Goal: Check status: Check status

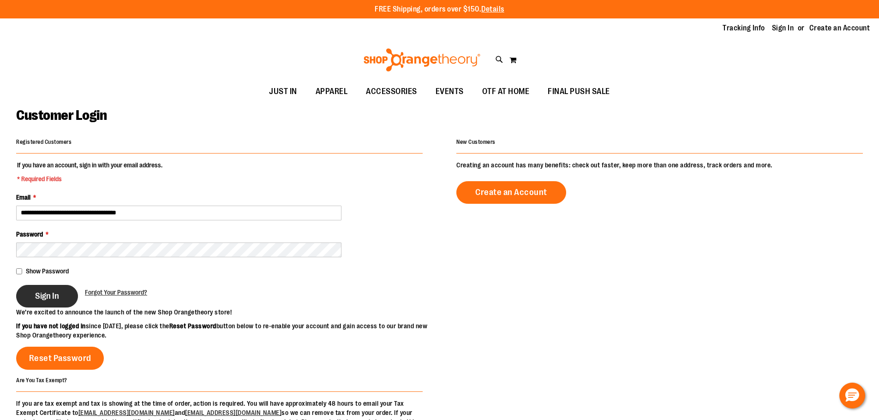
click at [60, 291] on button "Sign In" at bounding box center [47, 296] width 62 height 23
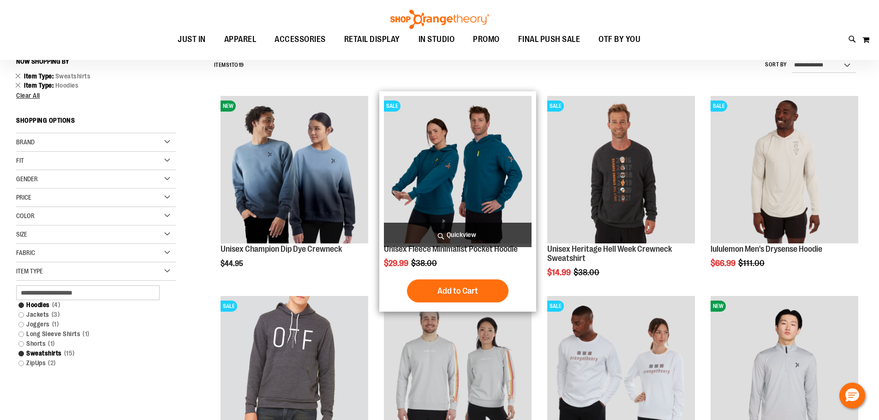
scroll to position [184, 0]
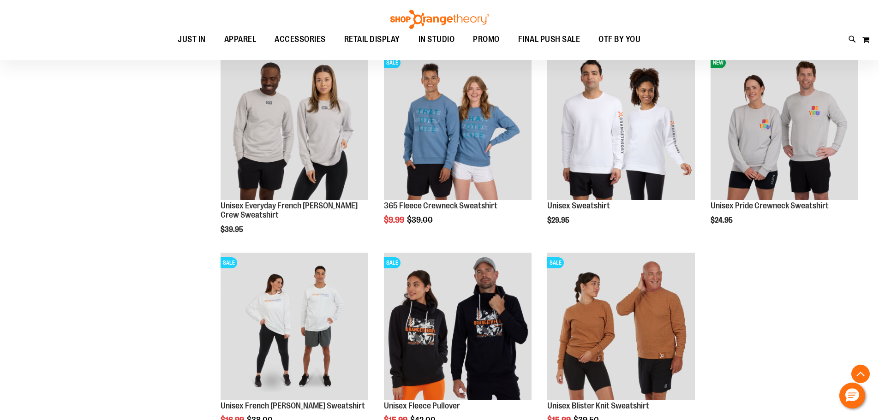
scroll to position [830, 0]
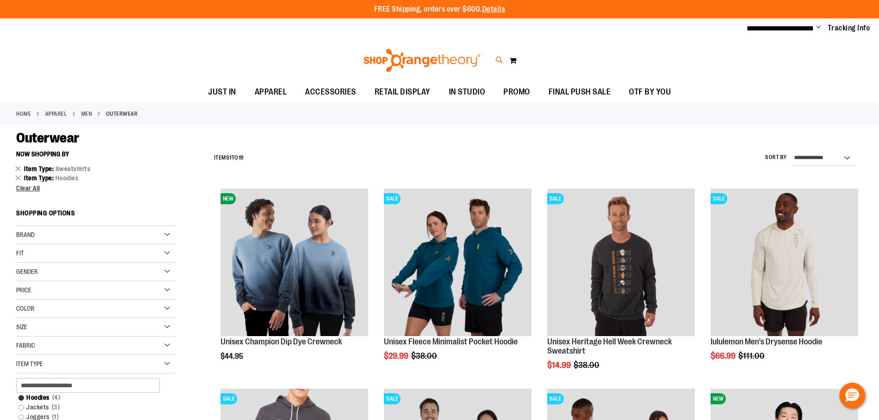
click at [496, 61] on icon at bounding box center [500, 60] width 8 height 11
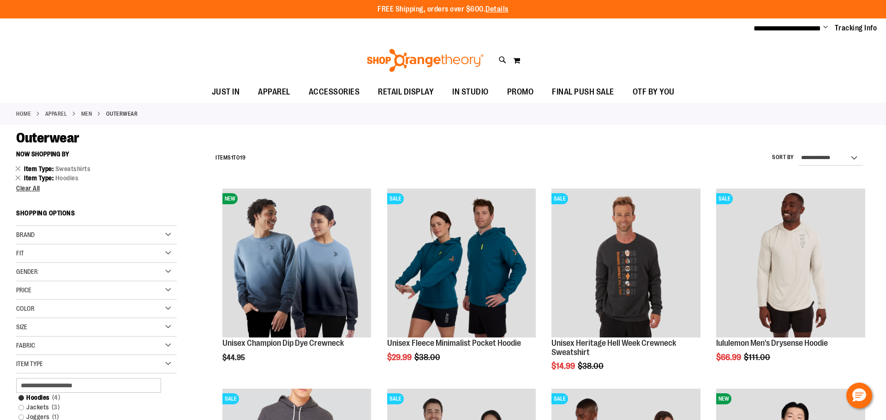
click at [270, 48] on input "Search" at bounding box center [442, 52] width 703 height 30
type input "*********"
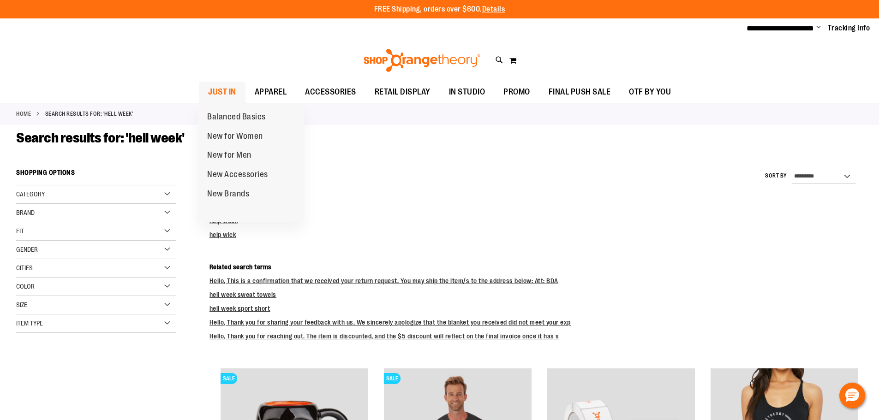
click at [209, 84] on span "JUST IN" at bounding box center [222, 92] width 28 height 21
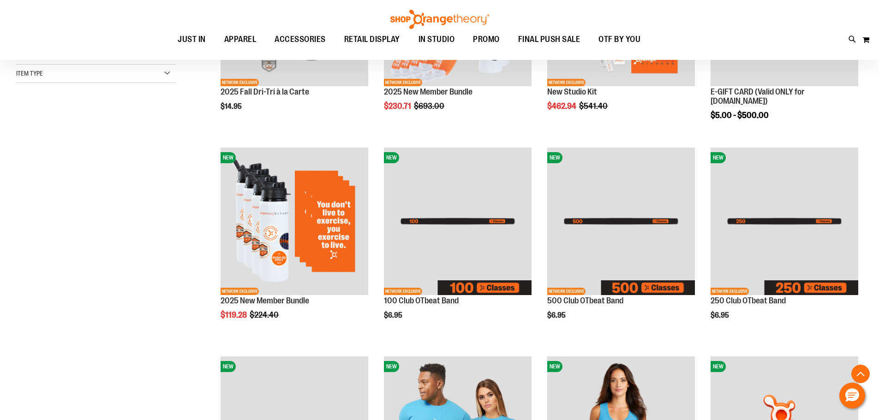
scroll to position [323, 0]
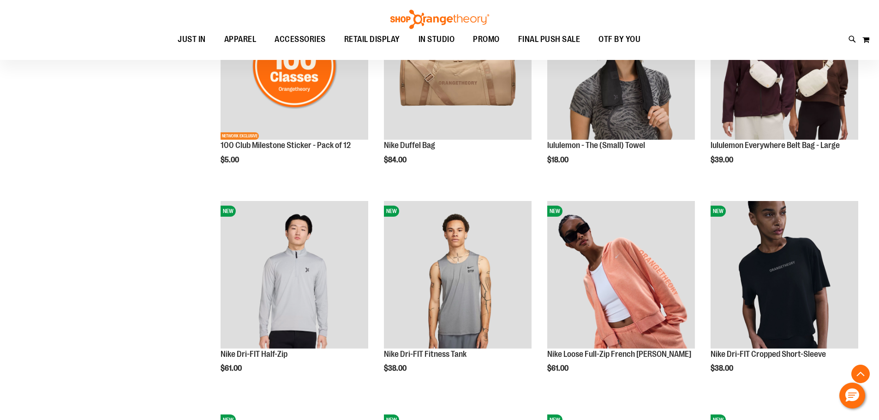
scroll to position [876, 0]
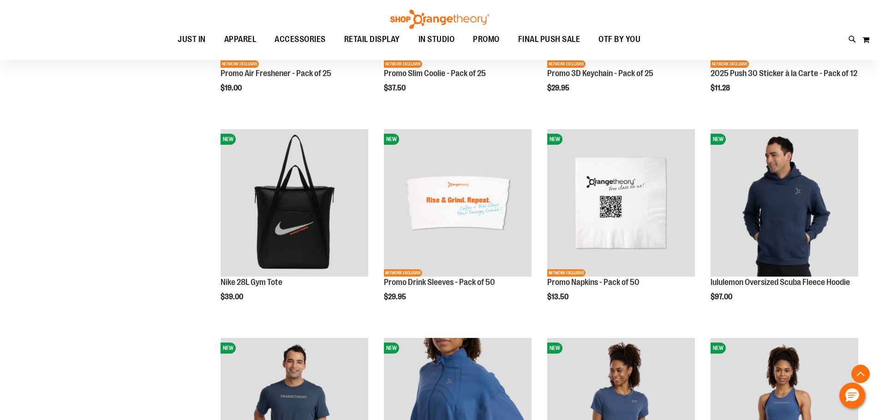
scroll to position [1522, 0]
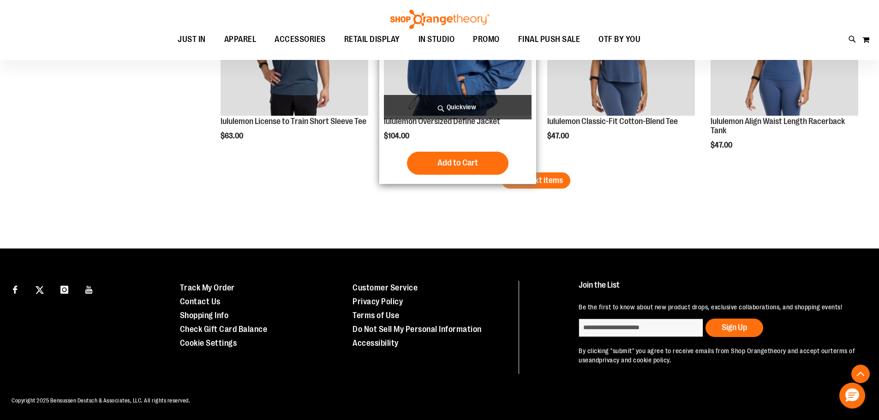
click at [524, 178] on span "Load next items" at bounding box center [536, 180] width 54 height 9
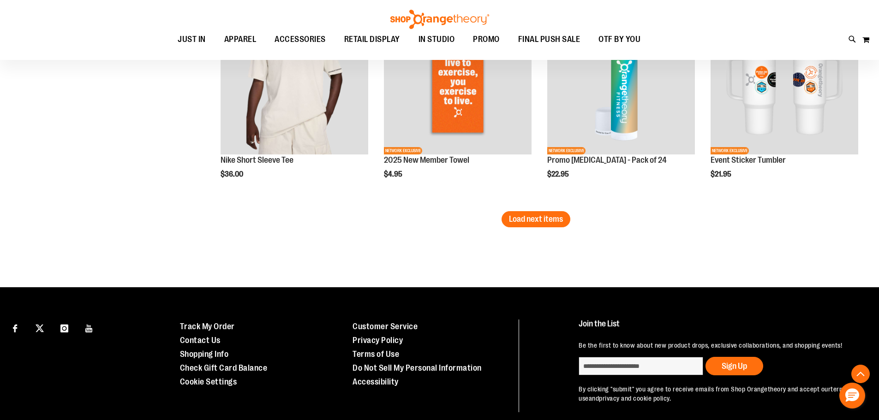
scroll to position [2491, 0]
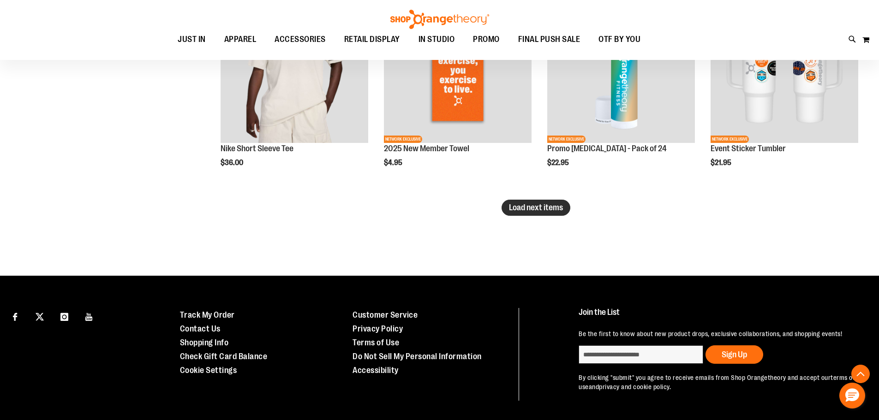
click at [539, 206] on span "Load next items" at bounding box center [536, 207] width 54 height 9
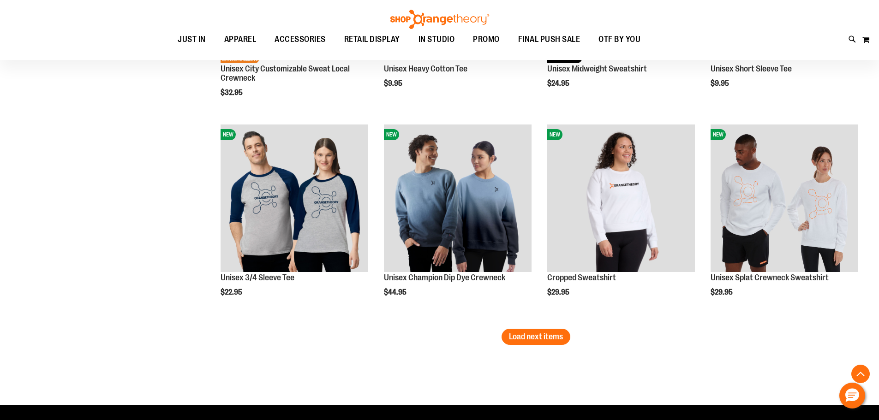
scroll to position [2999, 0]
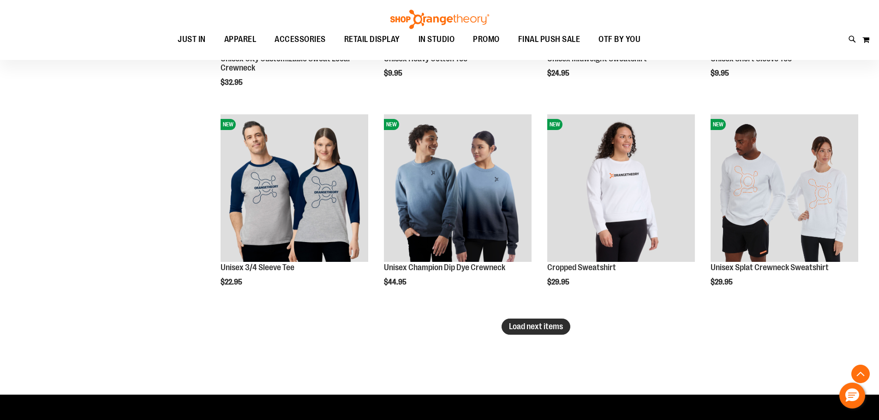
click at [549, 329] on span "Load next items" at bounding box center [536, 326] width 54 height 9
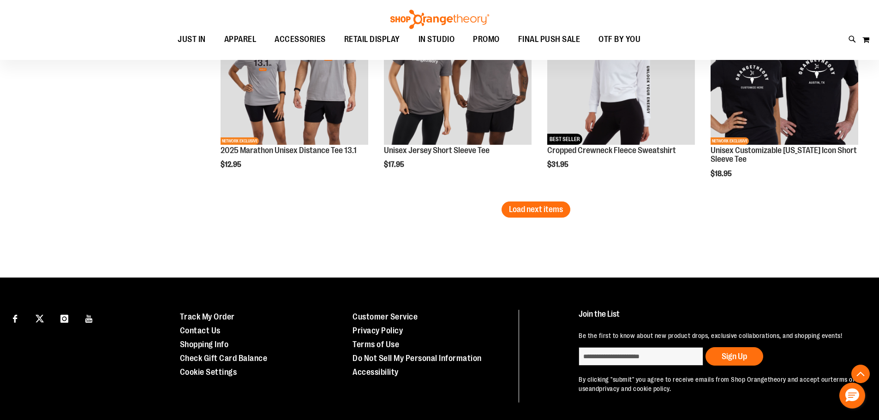
scroll to position [3727, 0]
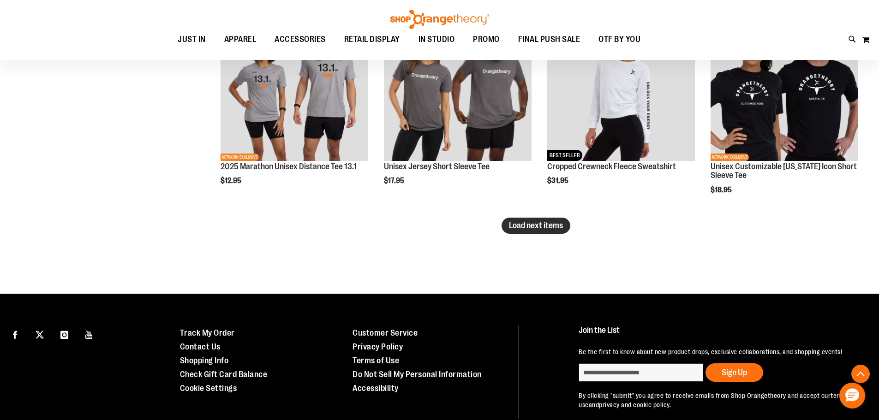
click at [547, 228] on span "Load next items" at bounding box center [536, 225] width 54 height 9
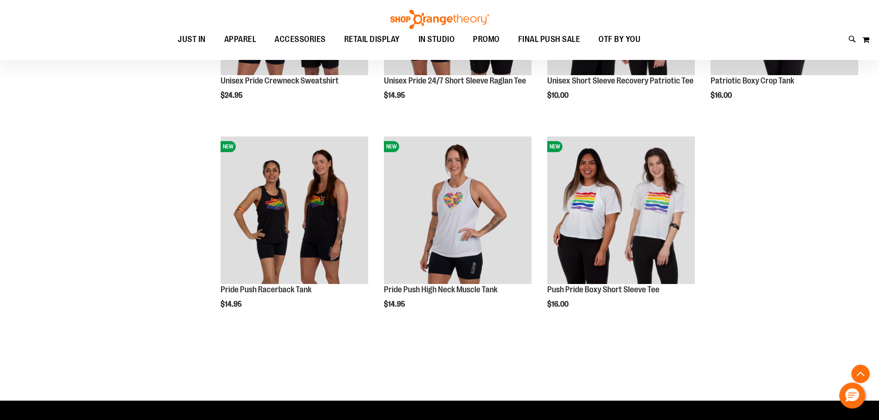
scroll to position [4281, 0]
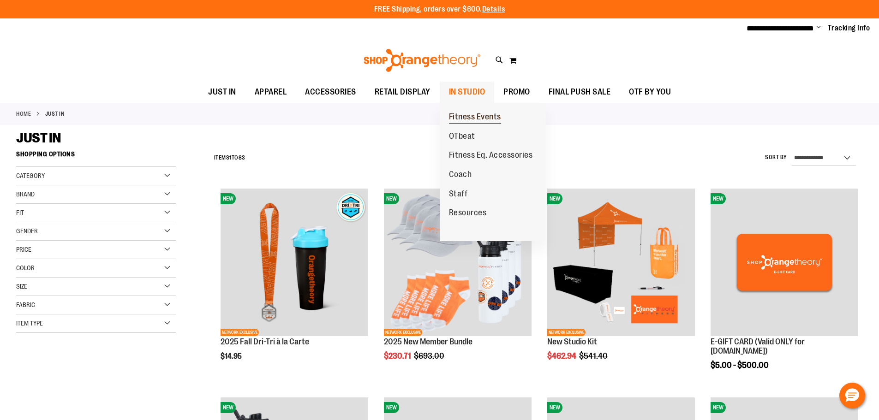
click at [467, 112] on span "Fitness Events" at bounding box center [475, 118] width 52 height 12
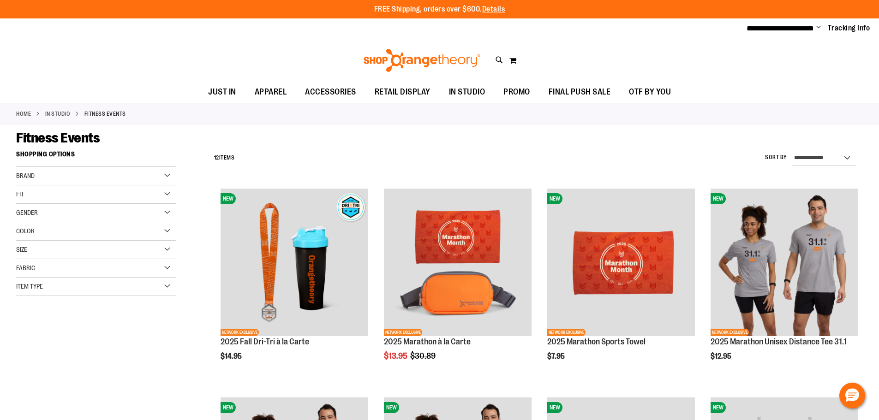
click at [818, 27] on span "Change" at bounding box center [818, 28] width 5 height 9
click at [797, 43] on link "My Account" at bounding box center [785, 45] width 81 height 18
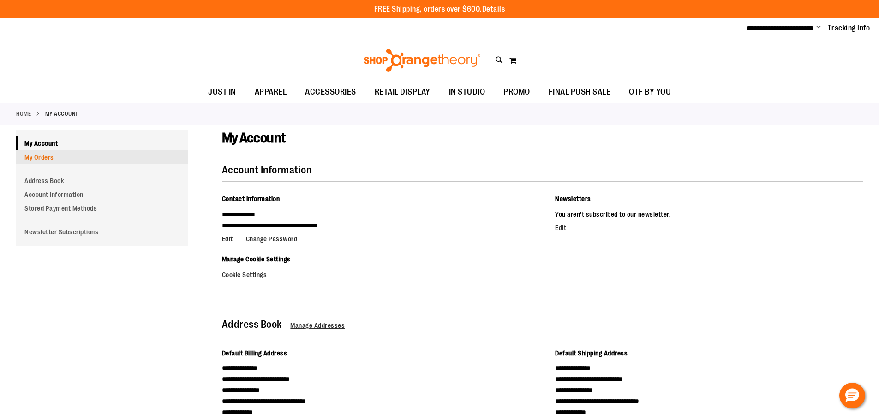
click at [41, 153] on link "My Orders" at bounding box center [102, 157] width 172 height 14
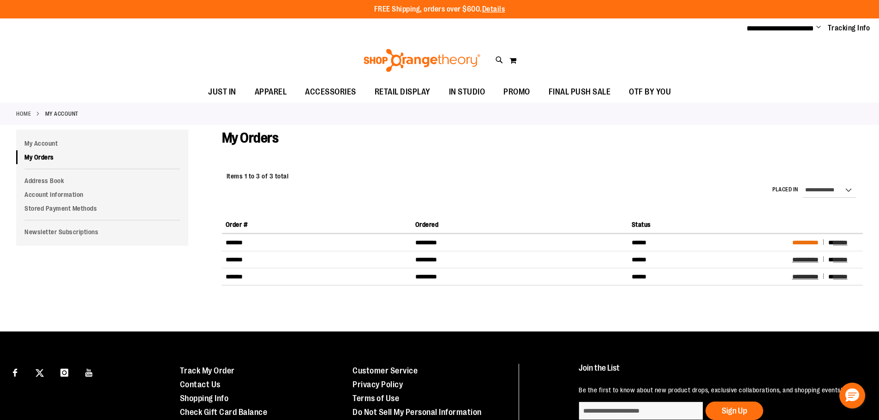
click at [802, 240] on span "**********" at bounding box center [805, 242] width 26 height 6
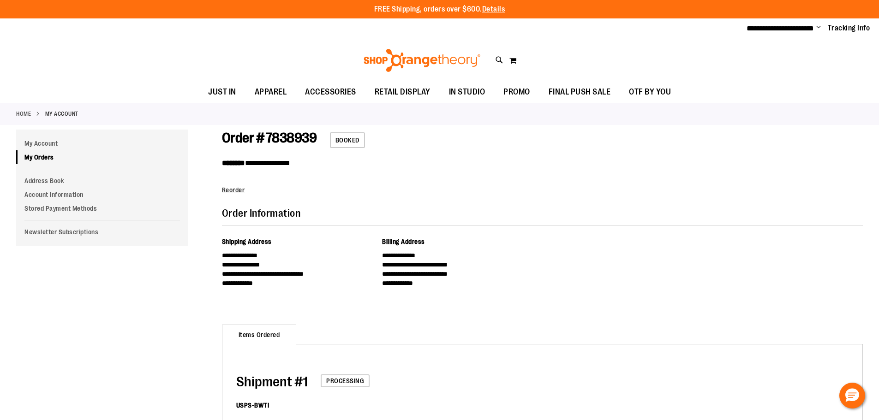
click at [817, 57] on div "Toggle Nav Search Popular Suggestions Advanced Search" at bounding box center [439, 60] width 879 height 42
